Goal: Task Accomplishment & Management: Manage account settings

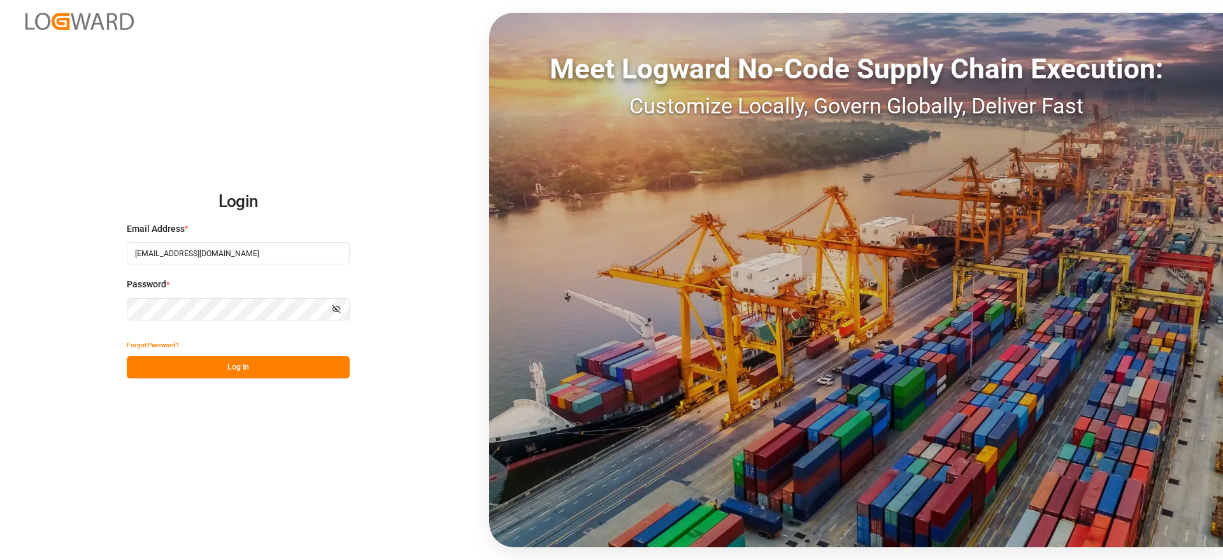
click at [124, 132] on div "Login Email Address * [EMAIL_ADDRESS][DOMAIN_NAME] Password * Show password For…" at bounding box center [611, 280] width 1223 height 560
click at [299, 371] on button "Log In" at bounding box center [238, 367] width 223 height 22
click at [152, 362] on button "Log In" at bounding box center [238, 367] width 223 height 22
click at [99, 123] on div "Login Email Address * [EMAIL_ADDRESS][DOMAIN_NAME] Password * Show password For…" at bounding box center [611, 280] width 1223 height 560
click at [232, 361] on button "Log In" at bounding box center [238, 367] width 223 height 22
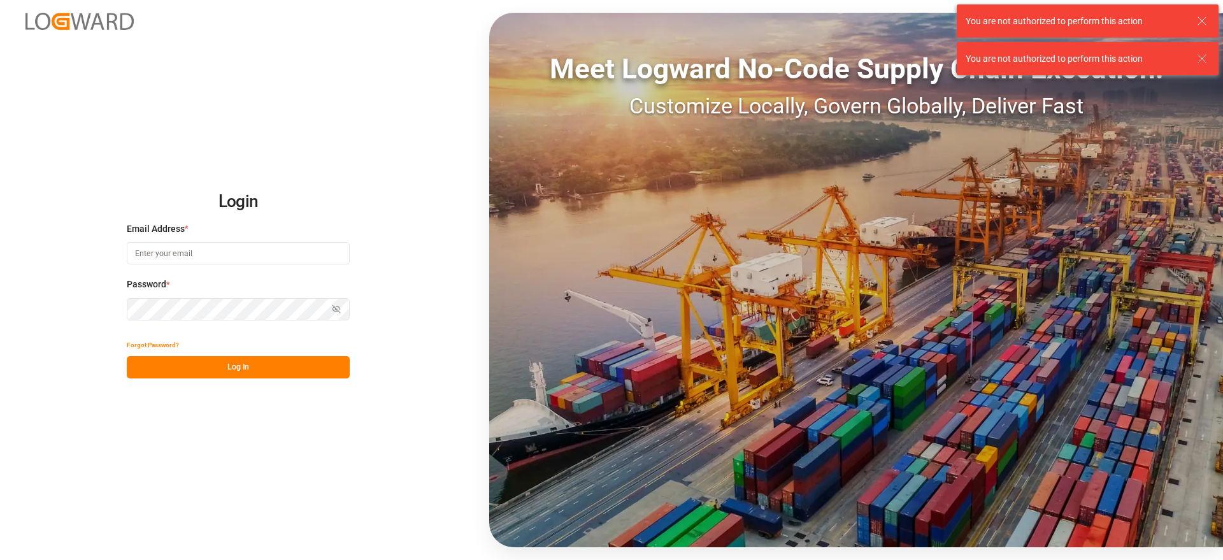
type input "[EMAIL_ADDRESS][DOMAIN_NAME]"
click at [292, 368] on button "Log In" at bounding box center [238, 367] width 223 height 22
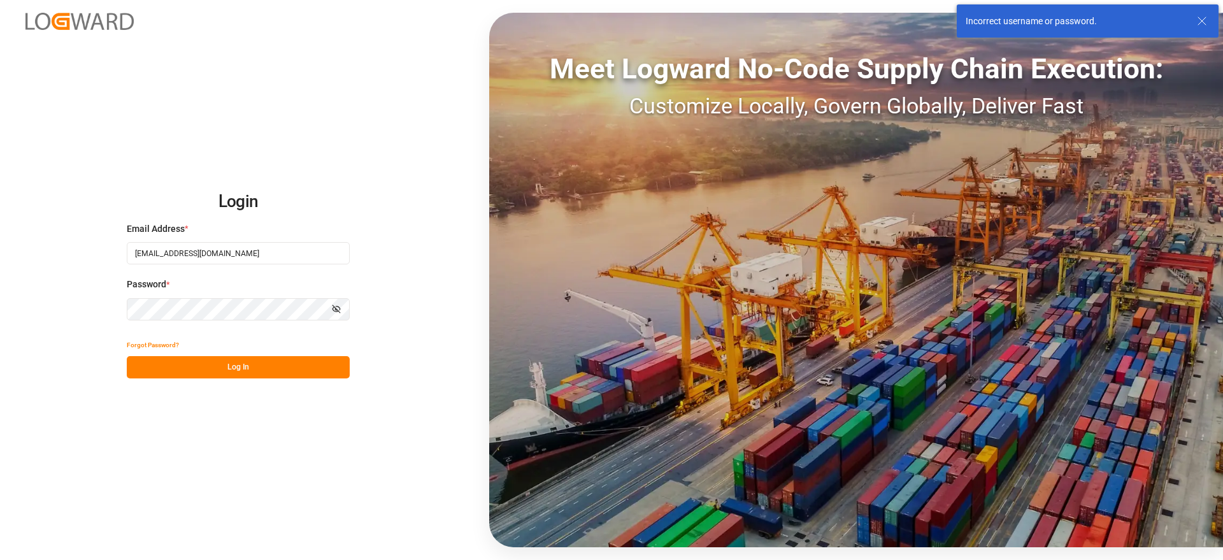
click at [292, 368] on button "Log In" at bounding box center [238, 367] width 223 height 22
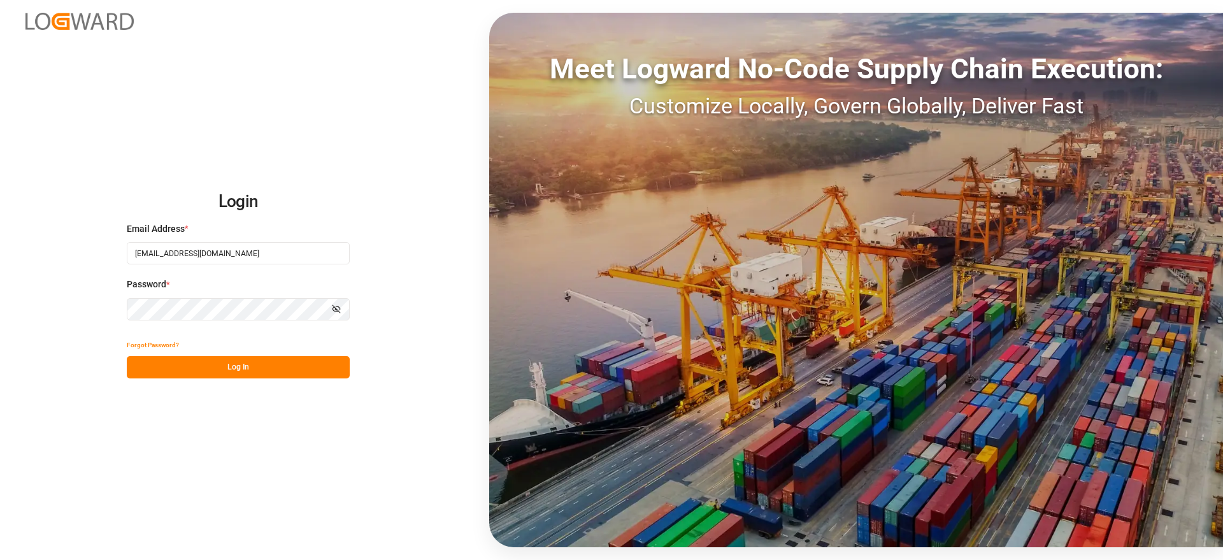
click at [434, 281] on div "Login Email Address * [EMAIL_ADDRESS][DOMAIN_NAME] Password * Show password For…" at bounding box center [611, 280] width 1223 height 560
click at [160, 344] on button "Forgot Password?" at bounding box center [153, 345] width 52 height 22
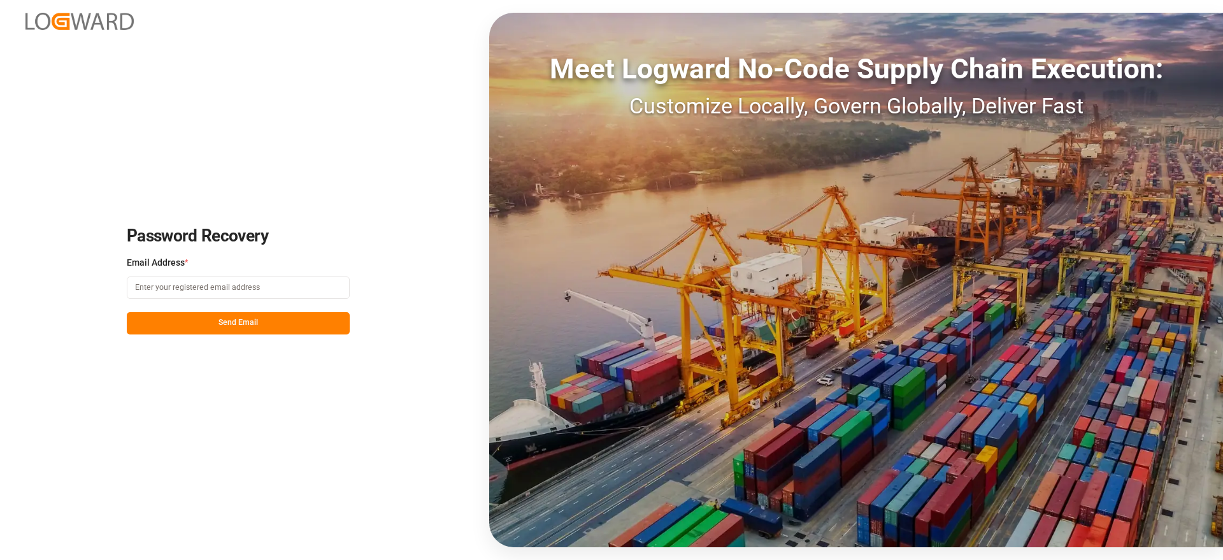
click at [170, 281] on input at bounding box center [238, 287] width 223 height 22
type input "[EMAIL_ADDRESS][DOMAIN_NAME]"
click at [325, 425] on div "Password Recovery Email Address * [EMAIL_ADDRESS][DOMAIN_NAME] Send Email Meet …" at bounding box center [611, 280] width 1223 height 560
click at [283, 327] on button "Send Email" at bounding box center [238, 323] width 223 height 22
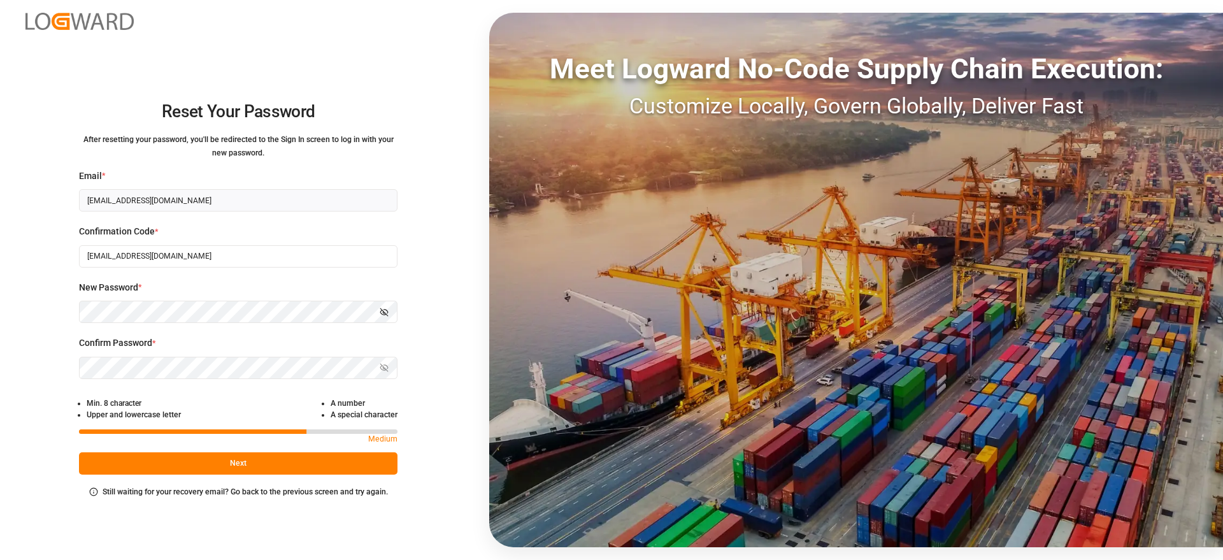
click at [390, 310] on button "Show password" at bounding box center [384, 312] width 27 height 22
click at [232, 258] on input "[EMAIL_ADDRESS][DOMAIN_NAME]" at bounding box center [238, 256] width 318 height 22
click at [457, 181] on div "Reset Your Password After resetting your password, you'll be redirected to the …" at bounding box center [238, 280] width 476 height 560
click at [448, 381] on div "Reset Your Password After resetting your password, you'll be redirected to the …" at bounding box center [238, 280] width 476 height 560
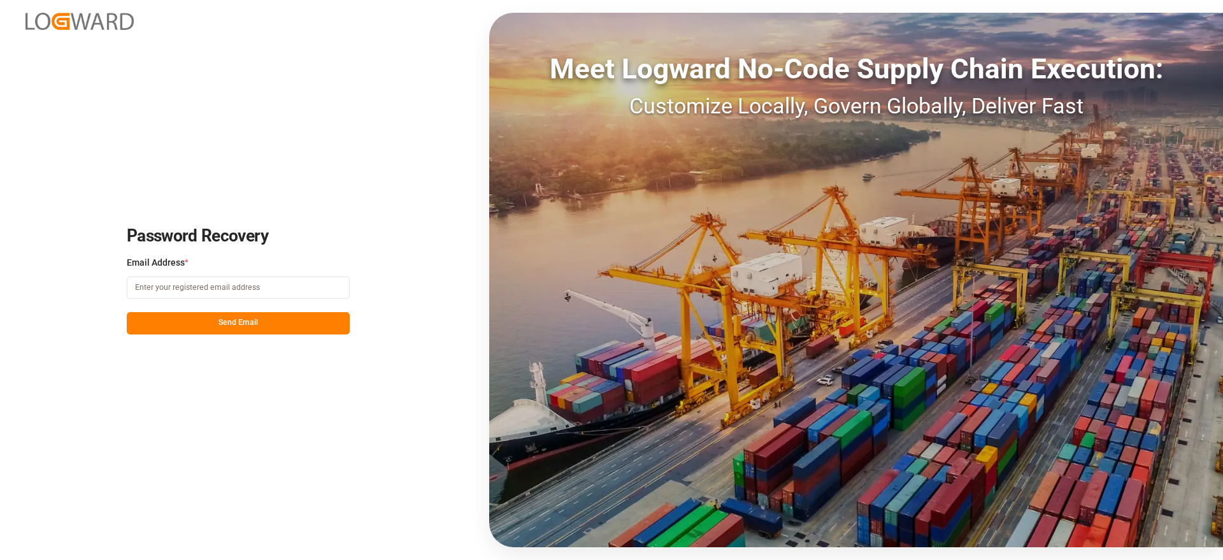
click at [209, 280] on input at bounding box center [238, 287] width 223 height 22
type input "[EMAIL_ADDRESS][DOMAIN_NAME]"
click at [285, 315] on button "Send Email" at bounding box center [238, 323] width 223 height 22
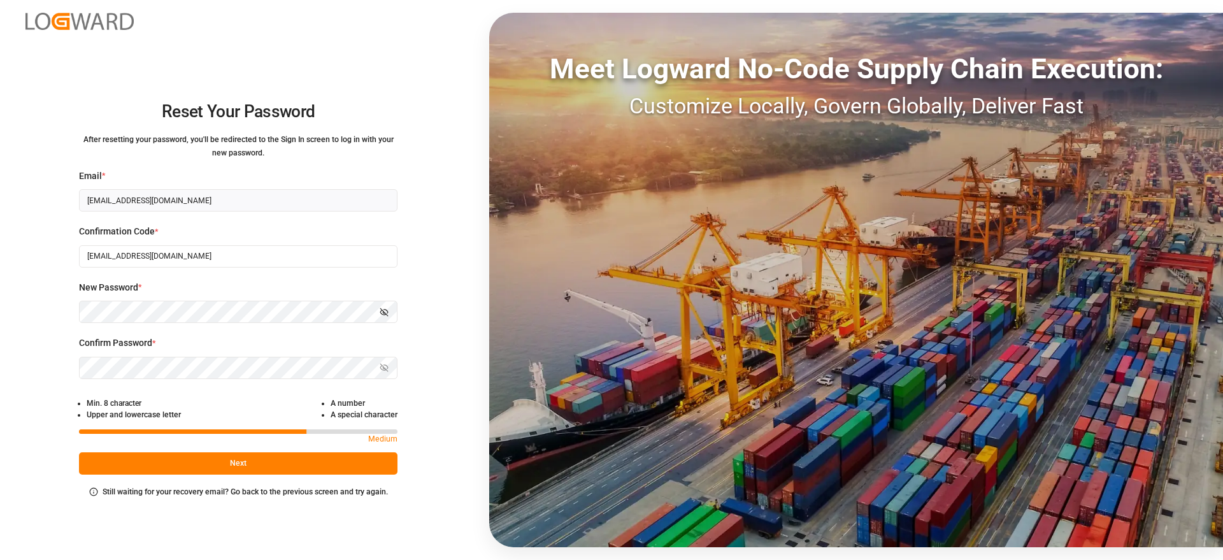
click at [204, 254] on input "[EMAIL_ADDRESS][DOMAIN_NAME]" at bounding box center [238, 256] width 318 height 22
type input "c"
paste input "926634"
type input "926634"
click at [381, 309] on icon "button" at bounding box center [383, 312] width 9 height 9
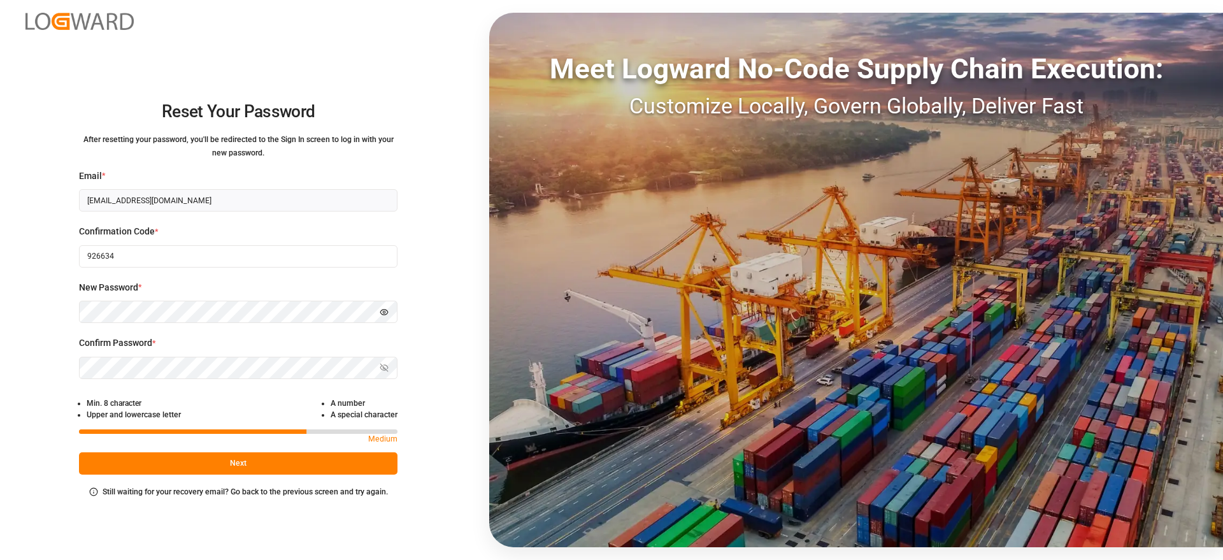
click at [60, 310] on div "Reset Your Password After resetting your password, you'll be redirected to the …" at bounding box center [238, 280] width 476 height 560
click at [378, 365] on button "Show password" at bounding box center [384, 368] width 27 height 22
click at [443, 381] on div "Reset Your Password After resetting your password, you'll be redirected to the …" at bounding box center [238, 280] width 476 height 560
click at [286, 463] on button "Next" at bounding box center [238, 463] width 318 height 22
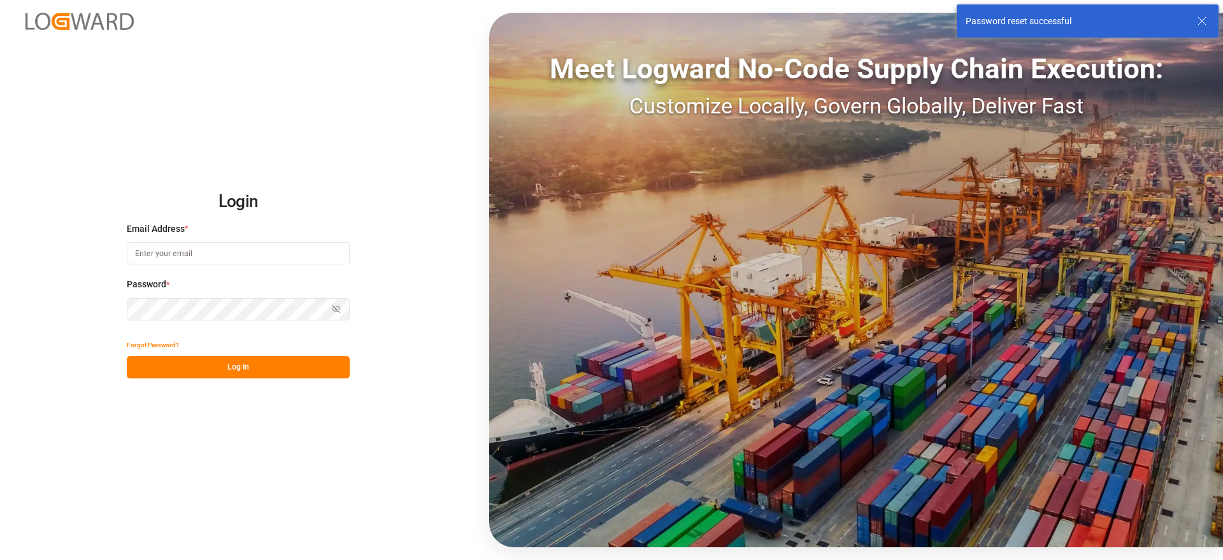
type input "[EMAIL_ADDRESS][DOMAIN_NAME]"
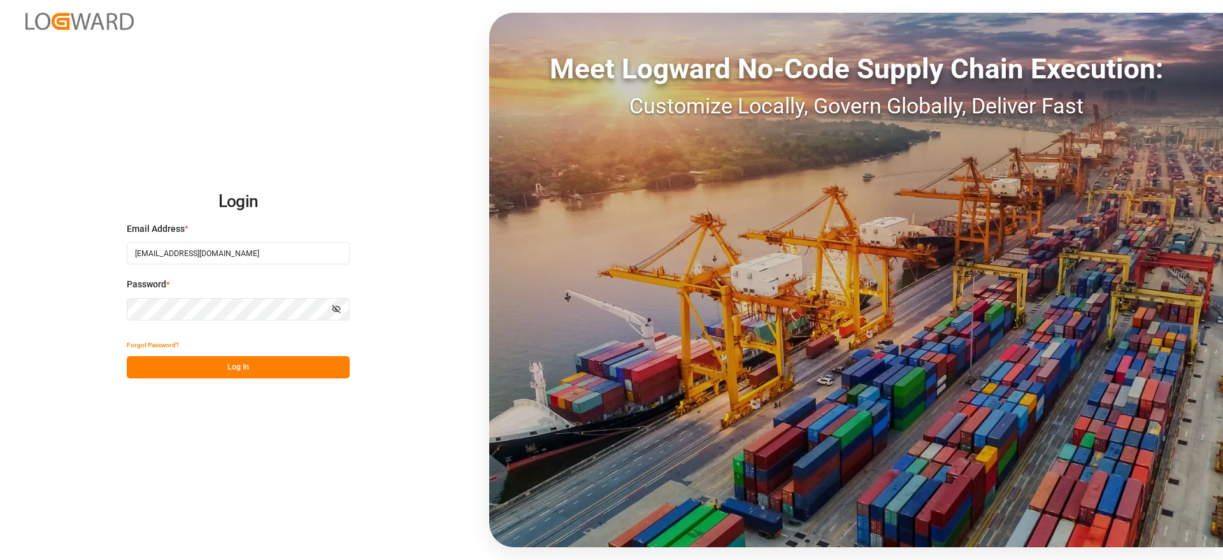
click at [229, 340] on div "Forgot Password?" at bounding box center [238, 345] width 223 height 22
click at [251, 370] on button "Log In" at bounding box center [238, 367] width 223 height 22
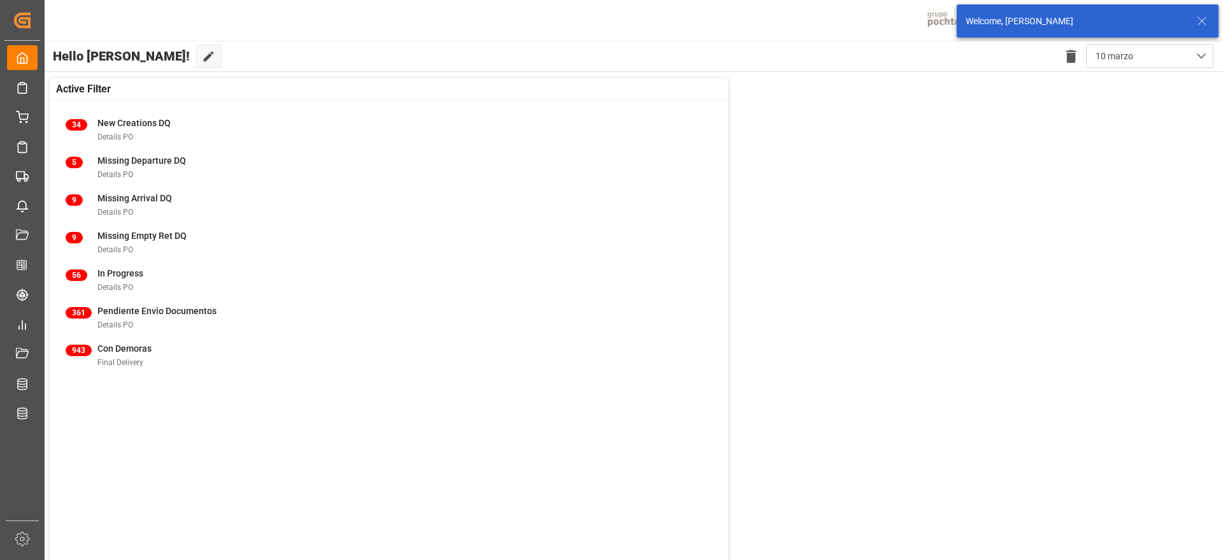
click at [1201, 20] on icon at bounding box center [1201, 20] width 15 height 15
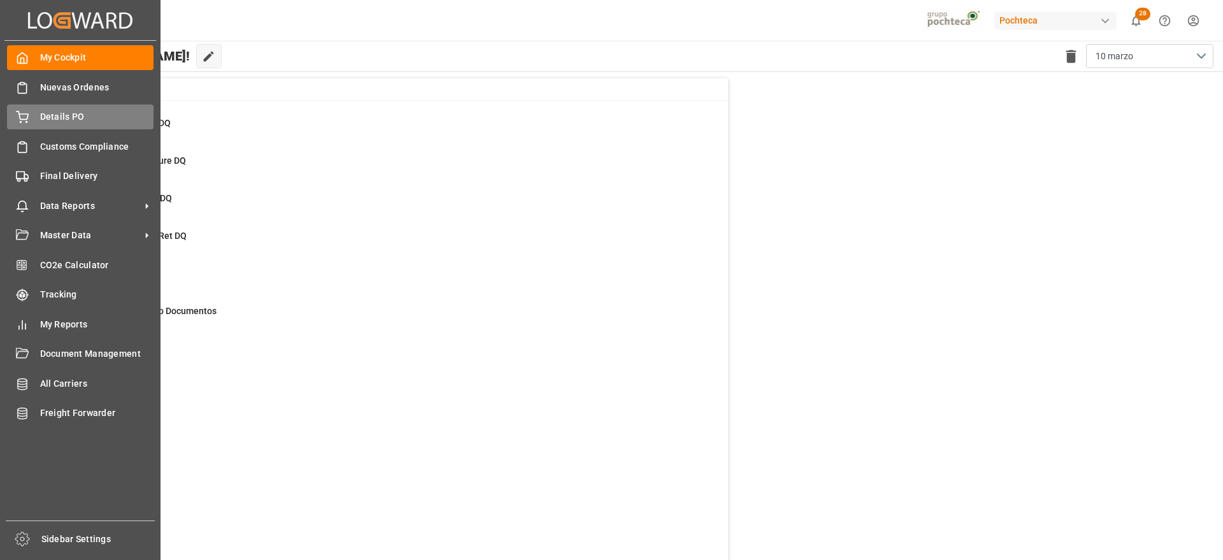
click at [48, 111] on span "Details PO" at bounding box center [97, 116] width 114 height 13
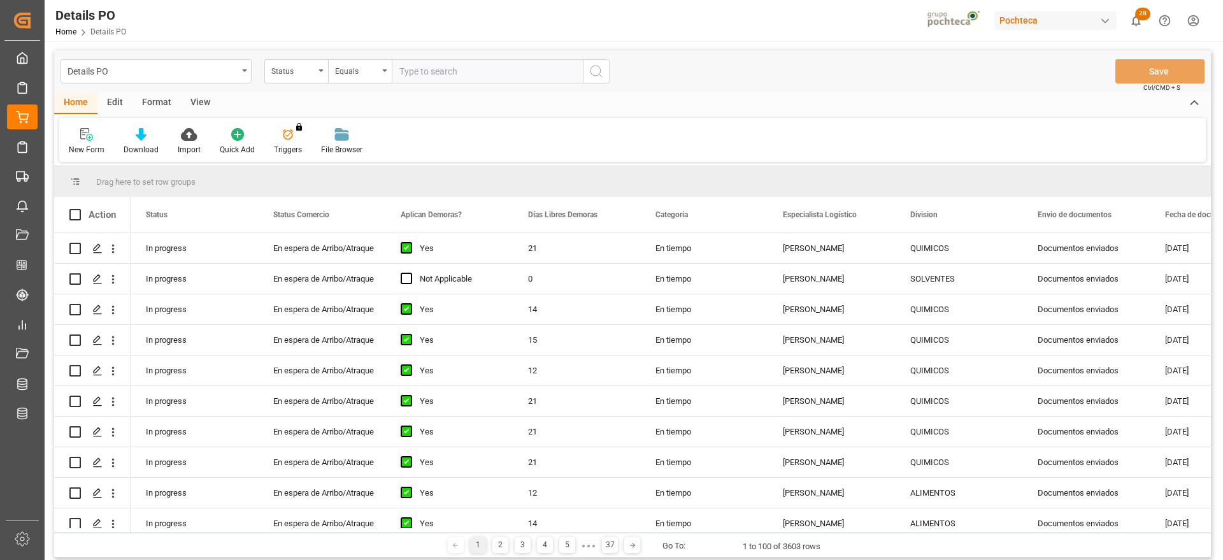
click at [164, 103] on div "Format" at bounding box center [156, 103] width 48 height 22
click at [109, 103] on div "Edit" at bounding box center [114, 103] width 35 height 22
click at [68, 108] on div "Home" at bounding box center [75, 103] width 43 height 22
